Goal: Check status

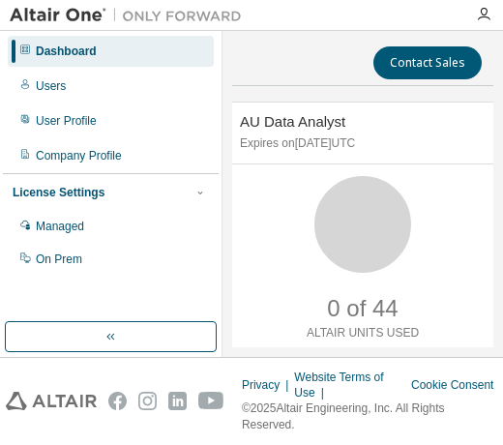
drag, startPoint x: 0, startPoint y: 0, endPoint x: 457, endPoint y: 246, distance: 518.8
click at [457, 246] on div "0 of 44 ALTAIR UNITS USED" at bounding box center [362, 259] width 269 height 166
